Goal: Task Accomplishment & Management: Use online tool/utility

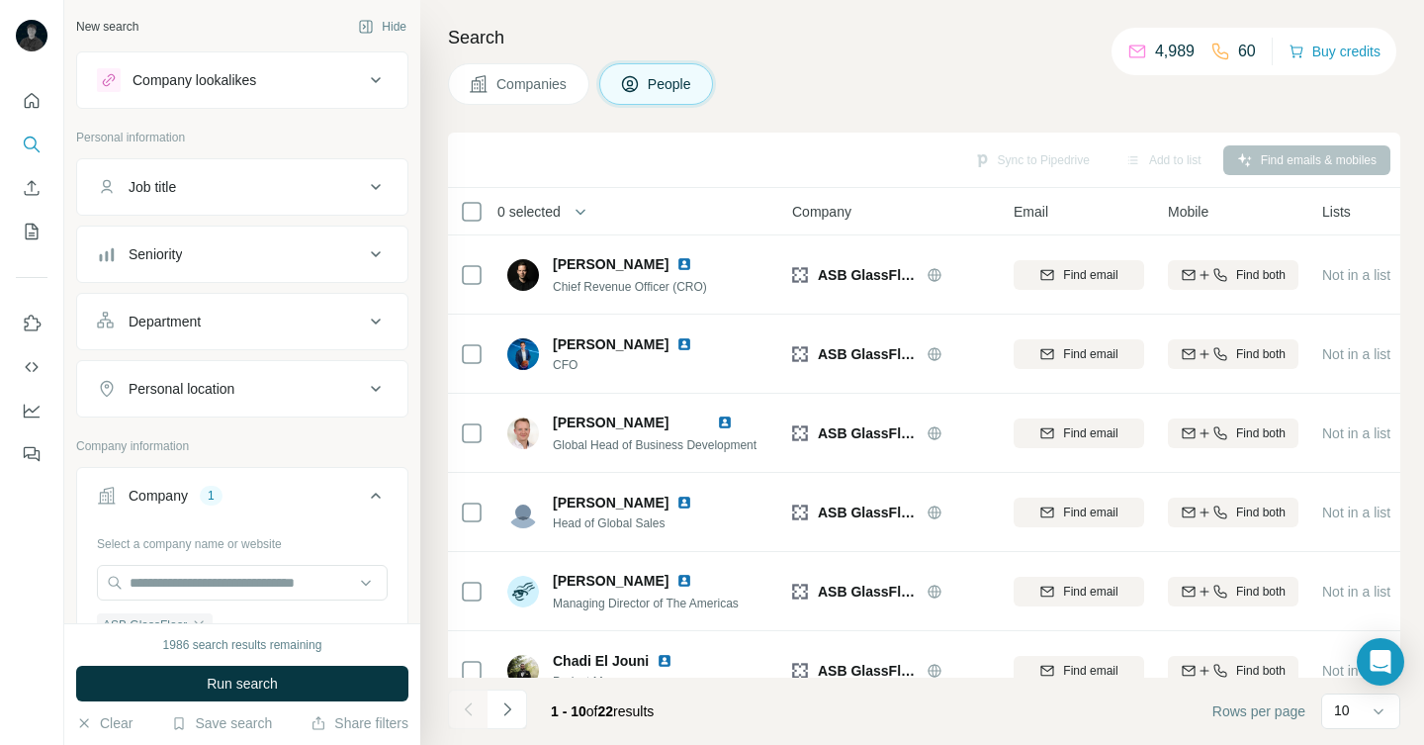
scroll to position [149, 0]
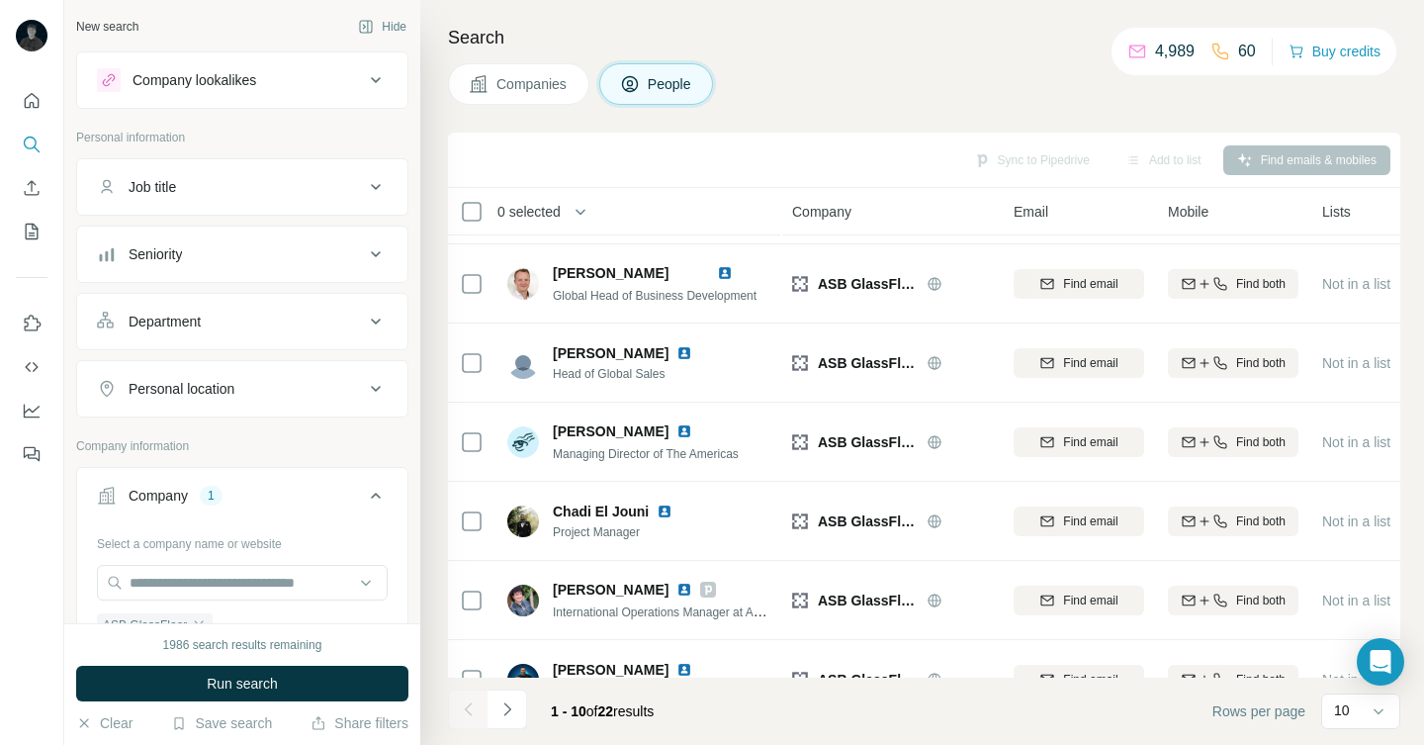
drag, startPoint x: 551, startPoint y: 44, endPoint x: 551, endPoint y: 54, distance: 10.9
click at [551, 54] on div "Search Companies People Sync to Pipedrive Add to list Find emails & mobiles 0 s…" at bounding box center [922, 372] width 1004 height 745
click at [548, 69] on button "Companies" at bounding box center [518, 84] width 141 height 42
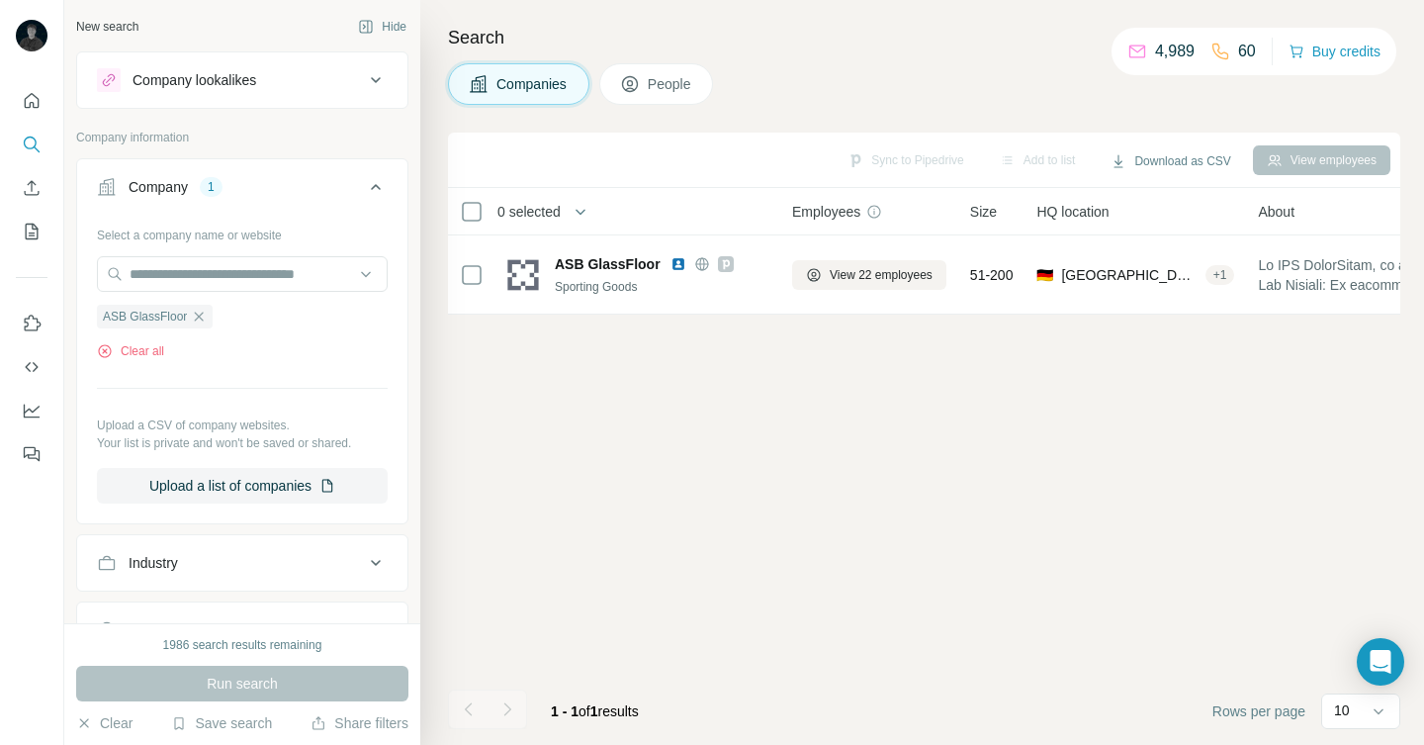
scroll to position [0, 0]
click at [534, 92] on span "Companies" at bounding box center [532, 84] width 72 height 20
click at [196, 310] on icon "button" at bounding box center [199, 317] width 16 height 16
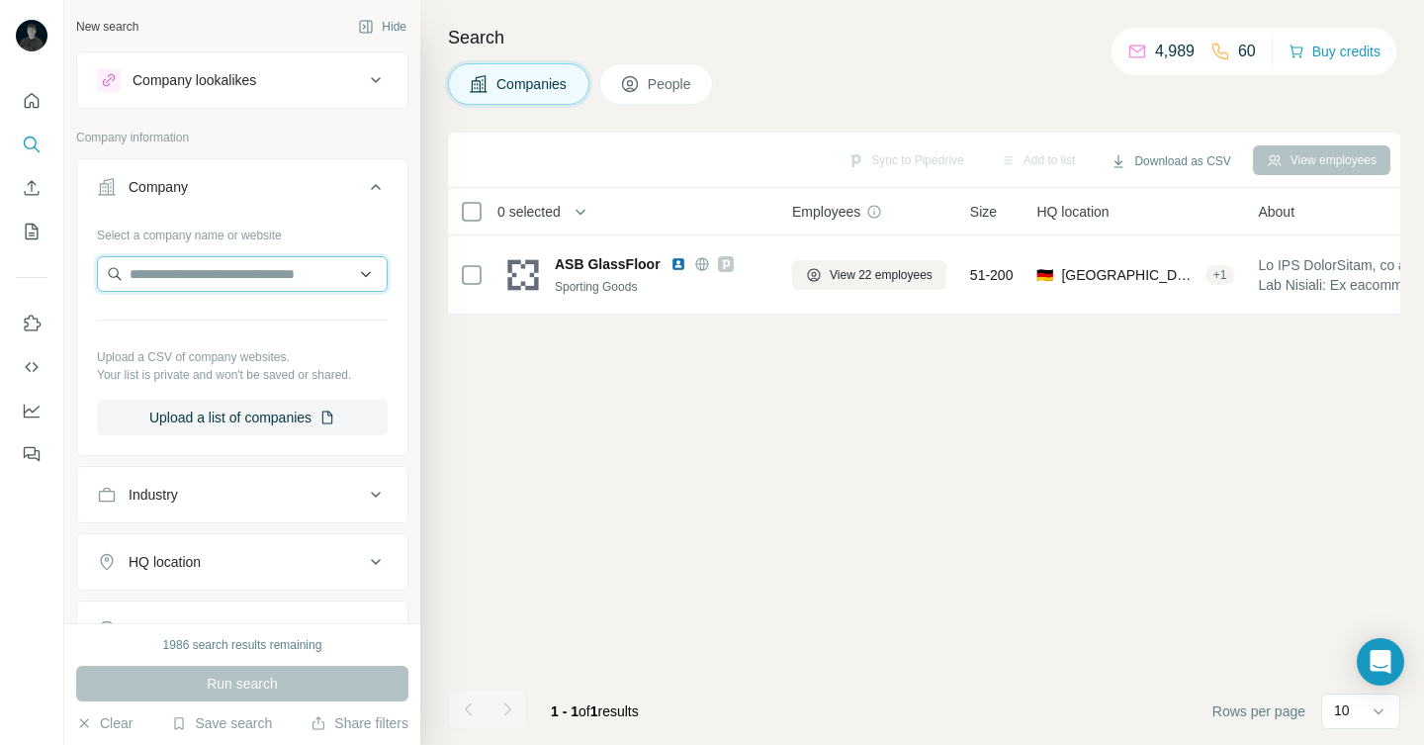
click at [195, 275] on input "text" at bounding box center [242, 274] width 291 height 36
paste input "**********"
type input "**********"
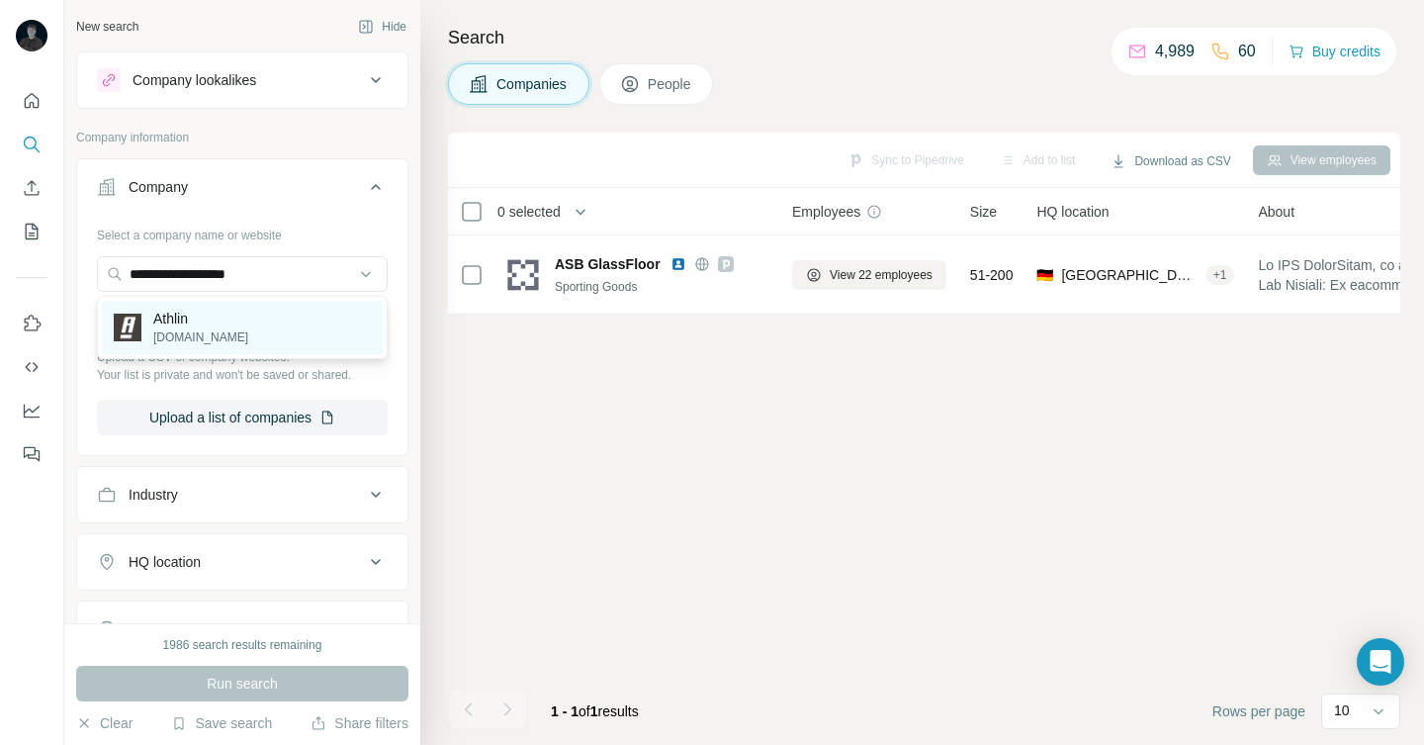
click at [222, 332] on div "Athlin [DOMAIN_NAME]" at bounding box center [242, 327] width 281 height 53
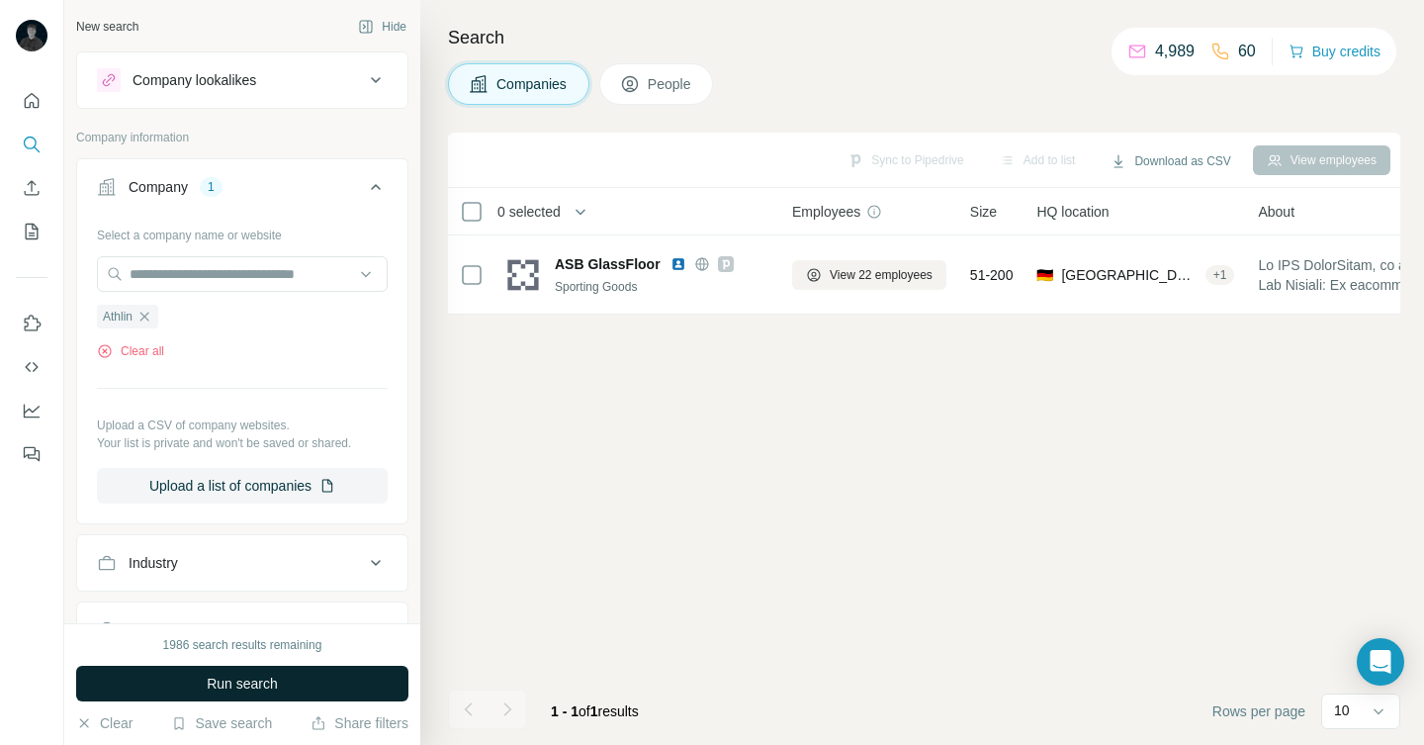
click at [315, 689] on button "Run search" at bounding box center [242, 684] width 332 height 36
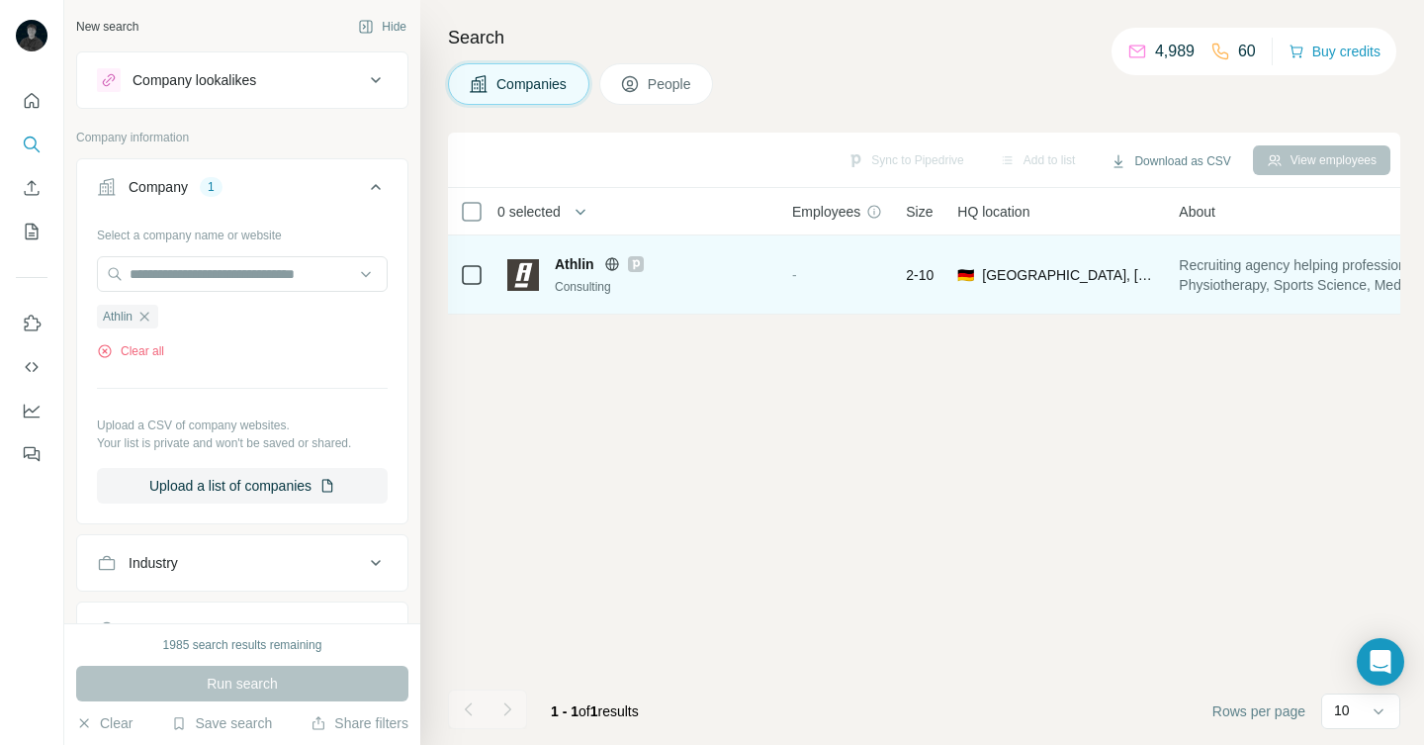
click at [633, 266] on icon at bounding box center [635, 264] width 7 height 10
